Goal: Check status

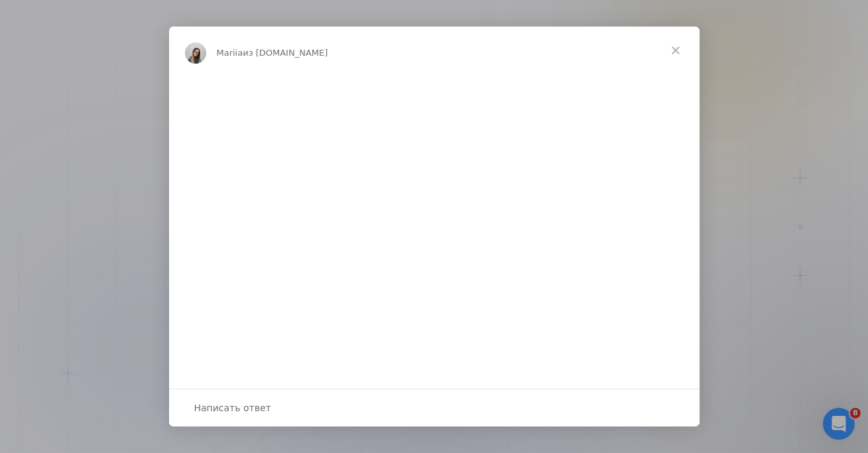
click at [678, 47] on span "Закрыть" at bounding box center [675, 51] width 48 height 48
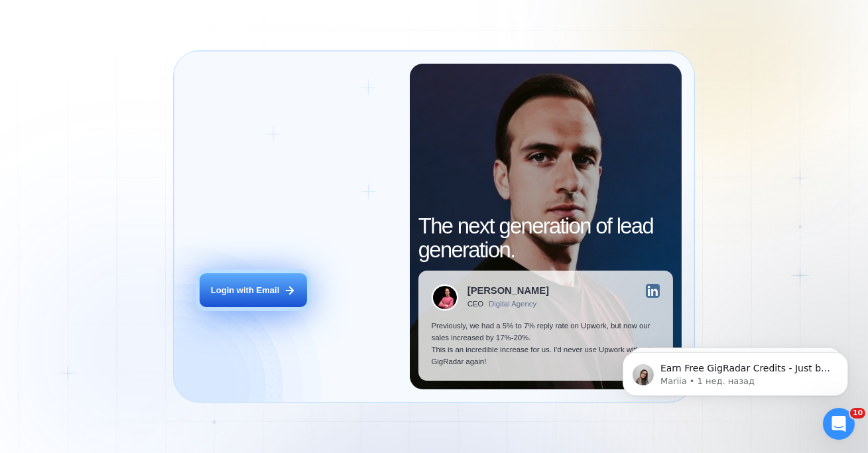
click at [224, 297] on button "Login with Email" at bounding box center [252, 290] width 107 height 34
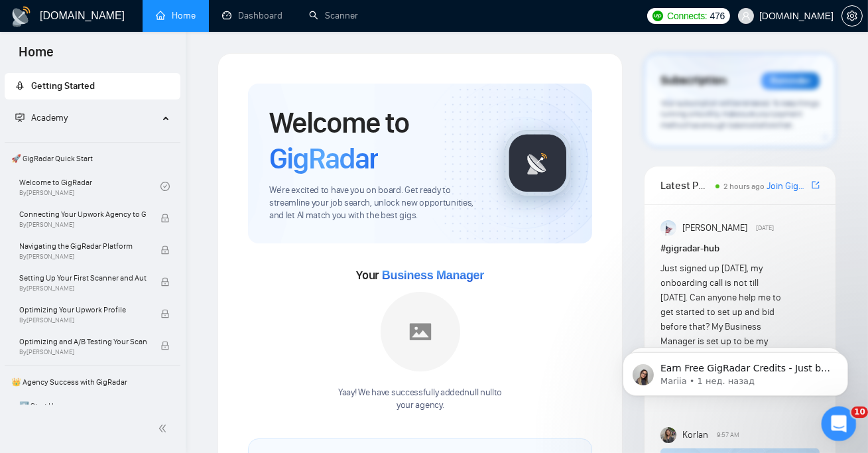
click at [841, 428] on icon "Открыть службу сообщений Intercom" at bounding box center [837, 422] width 22 height 22
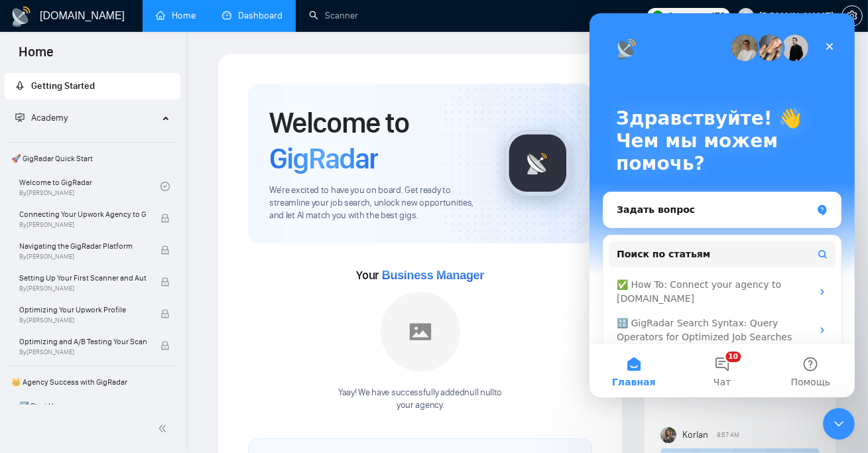
click at [247, 17] on link "Dashboard" at bounding box center [252, 15] width 60 height 11
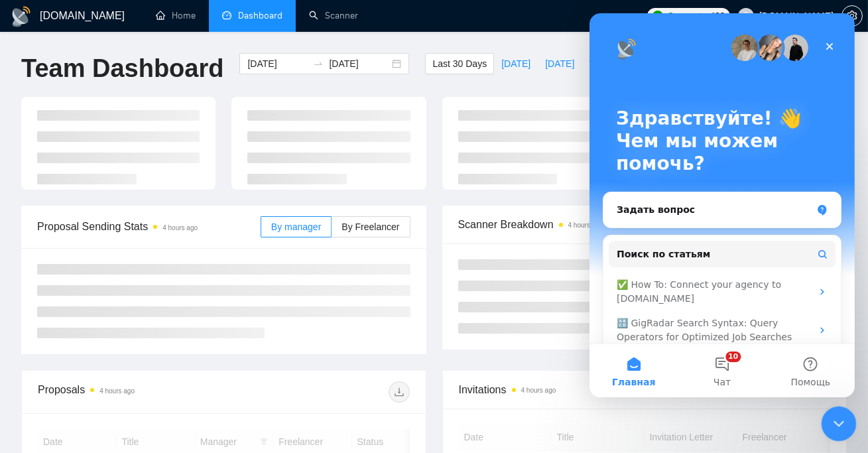
click at [829, 426] on icon "Закрыть службу сообщений Intercom" at bounding box center [836, 422] width 16 height 16
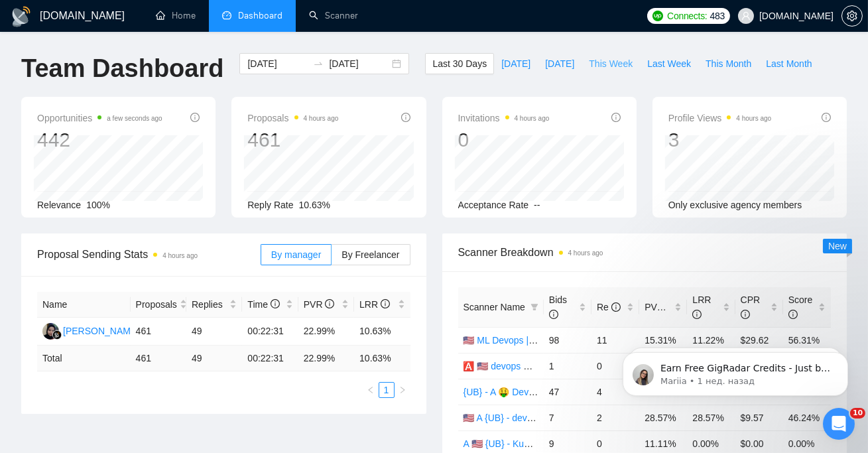
click at [598, 66] on span "This Week" at bounding box center [611, 63] width 44 height 15
type input "[DATE]"
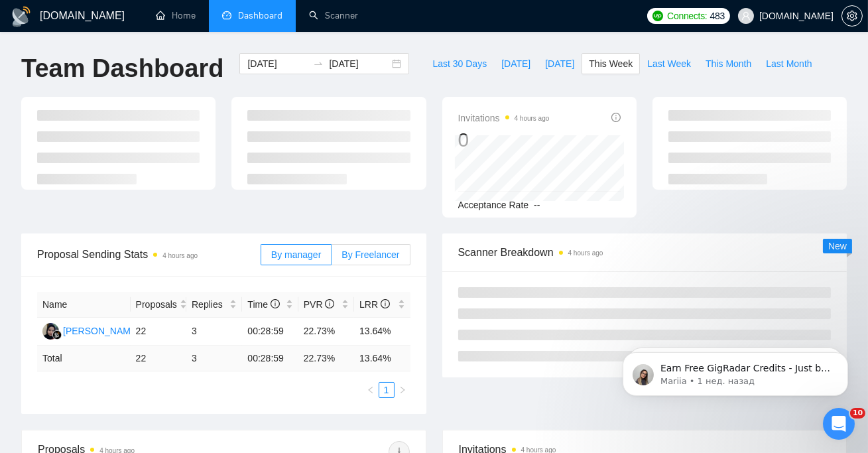
click at [384, 249] on span "By Freelancer" at bounding box center [370, 254] width 58 height 11
click at [331, 258] on input "By Freelancer" at bounding box center [331, 258] width 0 height 0
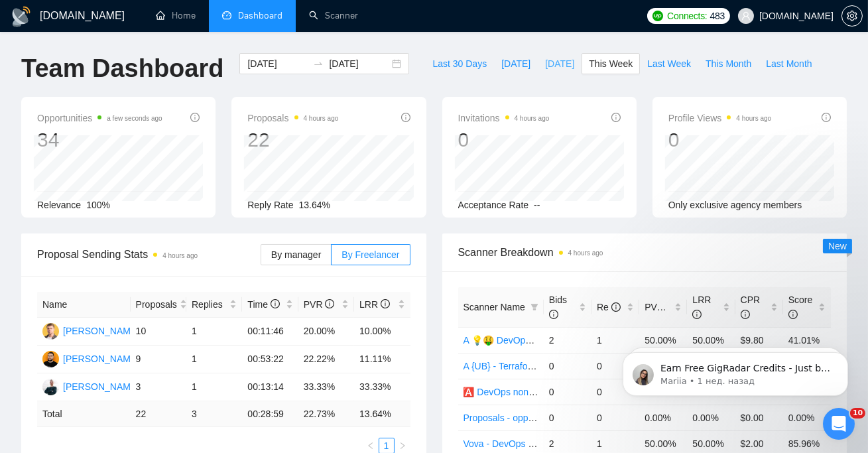
click at [545, 64] on span "[DATE]" at bounding box center [559, 63] width 29 height 15
type input "[DATE]"
